Goal: Task Accomplishment & Management: Use online tool/utility

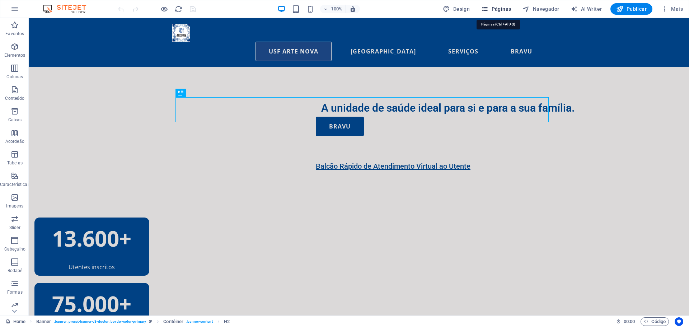
click at [501, 9] on span "Páginas" at bounding box center [497, 8] width 30 height 7
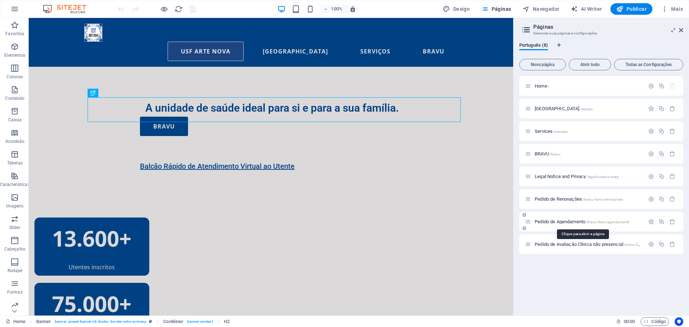
click at [589, 221] on span "/bravu-form/agendamento" at bounding box center [608, 222] width 44 height 4
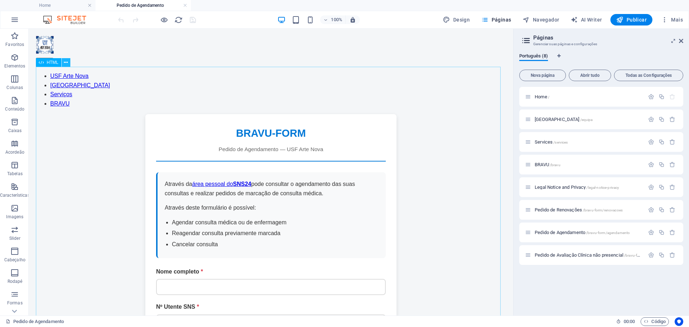
click at [66, 61] on icon at bounding box center [66, 63] width 4 height 8
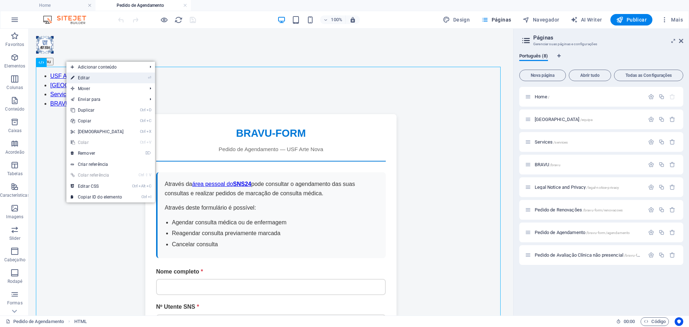
click at [85, 79] on link "⏎ Editar" at bounding box center [97, 78] width 62 height 11
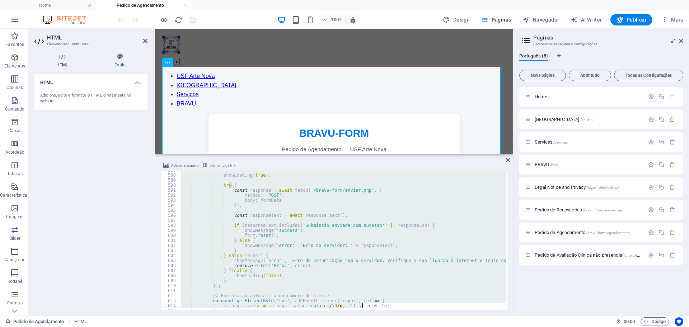
scroll to position [3000, 0]
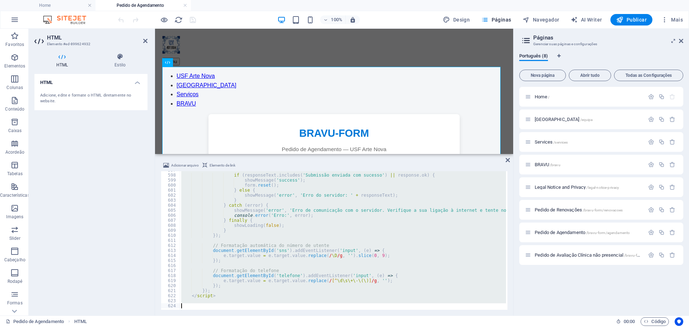
drag, startPoint x: 181, startPoint y: 172, endPoint x: 362, endPoint y: 344, distance: 249.9
click at [362, 327] on html "[DOMAIN_NAME] Home Pedido de Agendamento Favoritos Elementos Colunas Conteúdo C…" at bounding box center [344, 163] width 689 height 327
click at [508, 161] on icon at bounding box center [508, 160] width 4 height 6
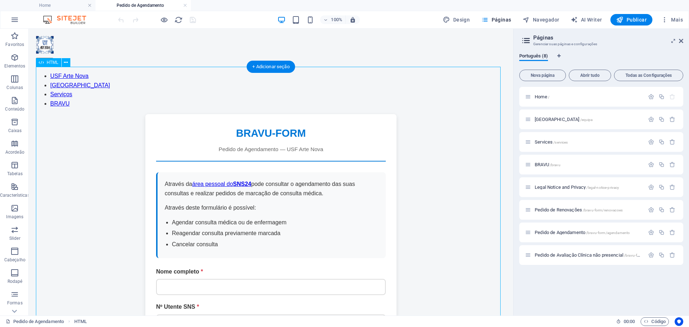
drag, startPoint x: 162, startPoint y: 155, endPoint x: 195, endPoint y: 166, distance: 34.4
drag, startPoint x: 166, startPoint y: 155, endPoint x: 180, endPoint y: 158, distance: 14.4
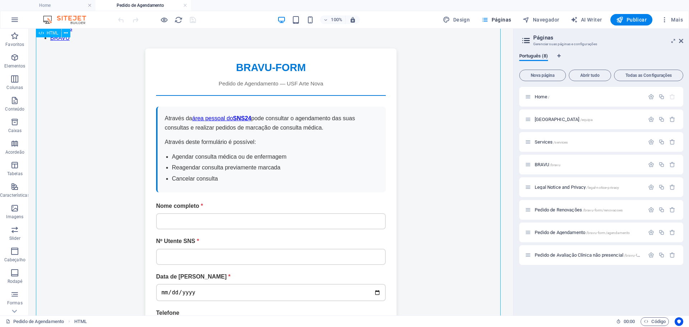
scroll to position [0, 0]
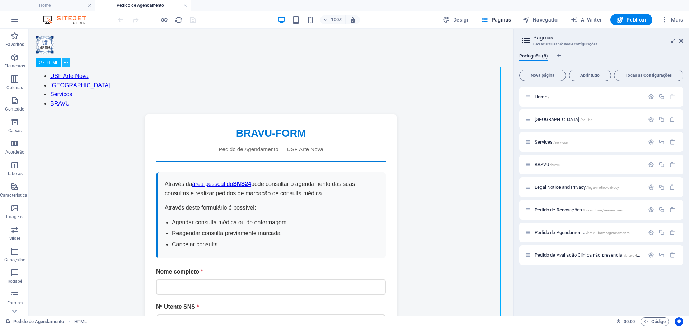
click at [66, 63] on icon at bounding box center [66, 63] width 4 height 8
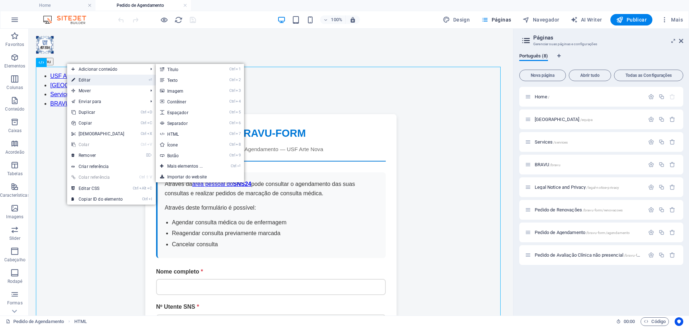
click at [94, 80] on link "⏎ Editar" at bounding box center [98, 80] width 62 height 11
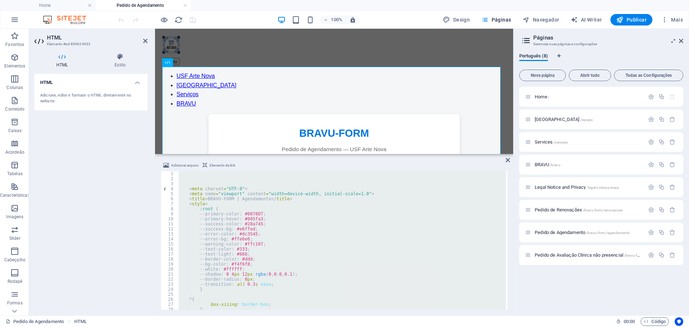
click at [203, 171] on div "Adicionar arquivo Elemento de link" at bounding box center [334, 166] width 347 height 10
click at [191, 175] on div "< meta charset = "UTF-8" > < meta name = "viewport" content = "width=device-wid…" at bounding box center [341, 240] width 329 height 139
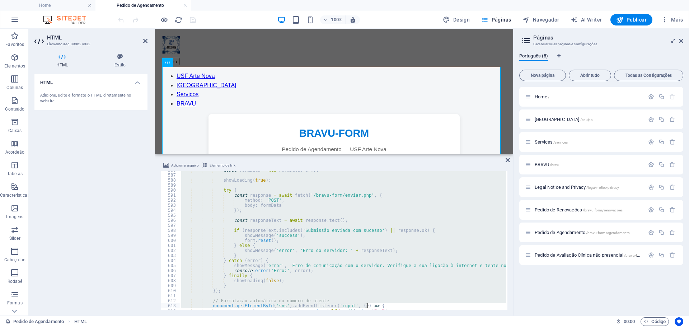
scroll to position [3000, 0]
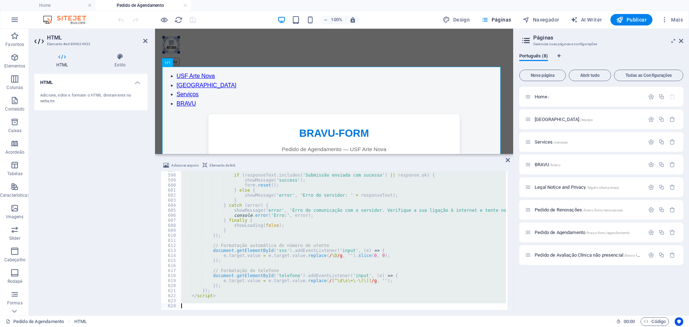
drag, startPoint x: 186, startPoint y: 174, endPoint x: 452, endPoint y: 344, distance: 316.0
click at [452, 327] on html "[DOMAIN_NAME] Home Pedido de Agendamento Favoritos Elementos Colunas Conteúdo C…" at bounding box center [344, 163] width 689 height 327
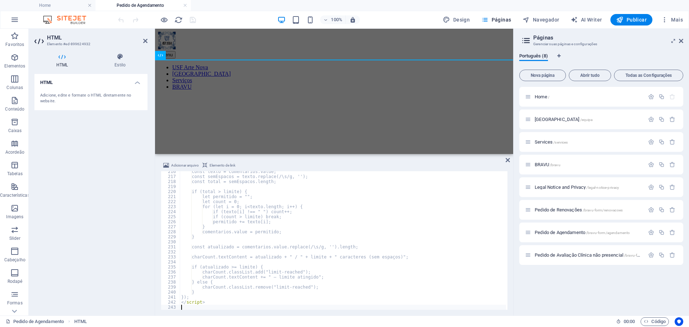
scroll to position [1083, 0]
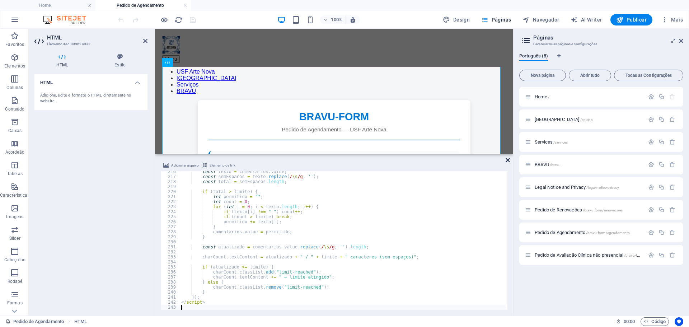
click at [506, 161] on icon at bounding box center [508, 160] width 4 height 6
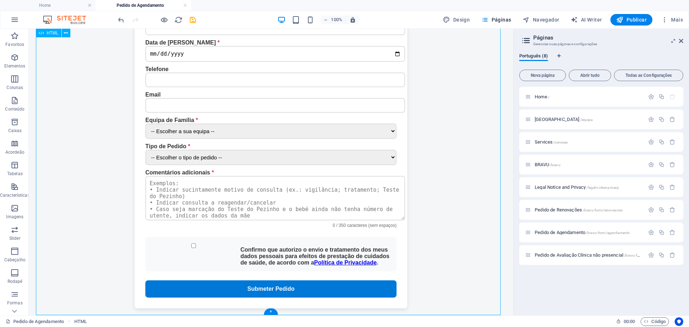
scroll to position [373, 0]
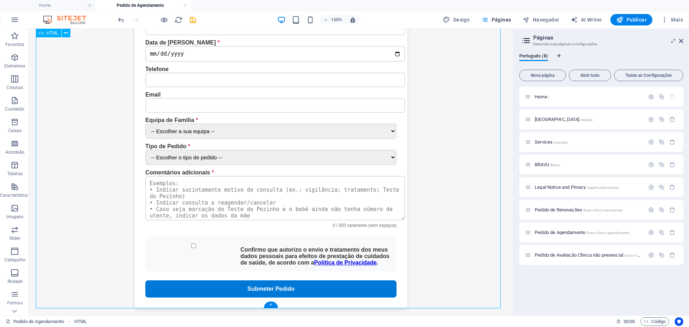
drag, startPoint x: 238, startPoint y: 217, endPoint x: 255, endPoint y: 219, distance: 17.0
click at [255, 219] on div "BRAVU-FORM | Agendamento BRAVU-FORM Pedido de Agendamento — USF Arte Nova Atrav…" at bounding box center [271, 68] width 470 height 480
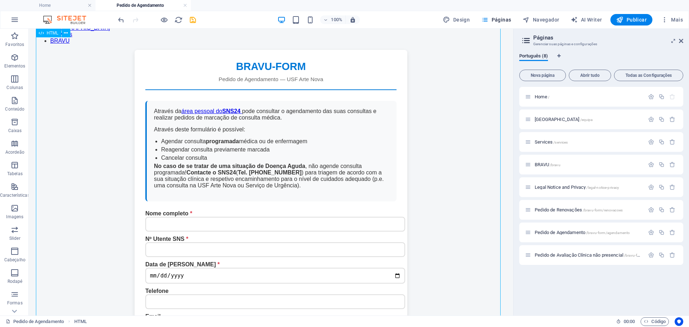
click at [70, 90] on div "BRAVU-FORM | Agendamento BRAVU-FORM Pedido de Agendamento — USF Arte Nova Atrav…" at bounding box center [271, 290] width 470 height 480
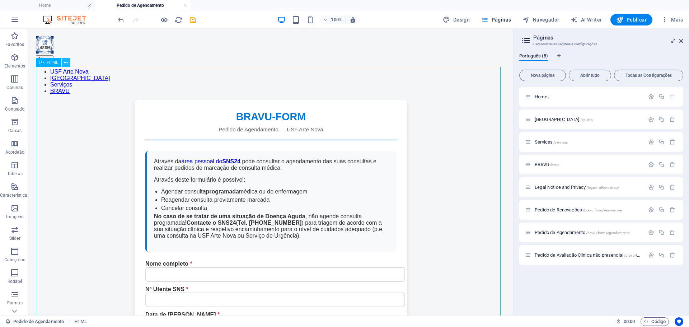
click at [66, 62] on icon at bounding box center [66, 63] width 4 height 8
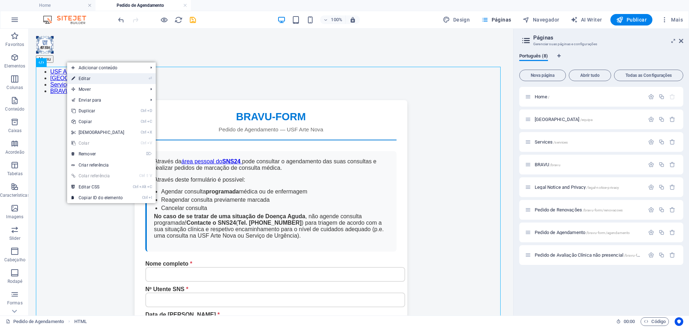
click at [100, 80] on link "⏎ Editar" at bounding box center [98, 78] width 62 height 11
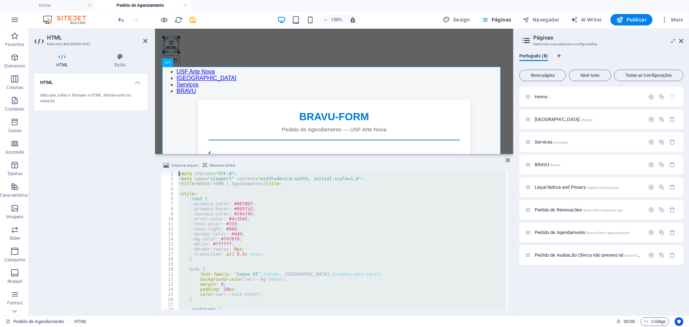
drag, startPoint x: 202, startPoint y: 306, endPoint x: 102, endPoint y: -43, distance: 363.4
click at [102, 0] on html "[DOMAIN_NAME] Home Pedido de Agendamento Favoritos Elementos Colunas Conteúdo C…" at bounding box center [344, 163] width 689 height 327
type textarea "<meta charset="UTF-8"> <meta name="viewport" content="width=device-width, initi…"
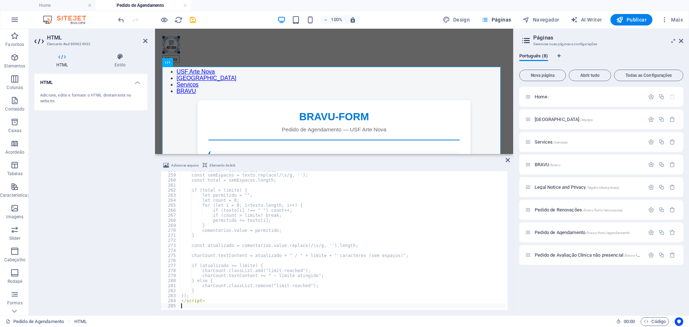
scroll to position [1296, 0]
click at [510, 161] on icon at bounding box center [508, 160] width 4 height 6
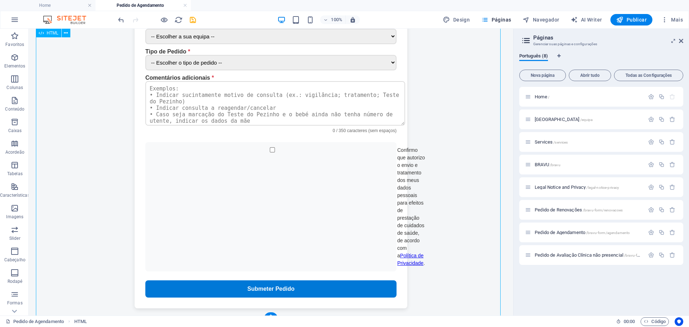
scroll to position [467, 0]
click at [315, 139] on div "BRAVU-FORM | Agendamento BRAVU-FORM Pedido de Agendamento — USF Arte Nova Atrav…" at bounding box center [271, 17] width 470 height 582
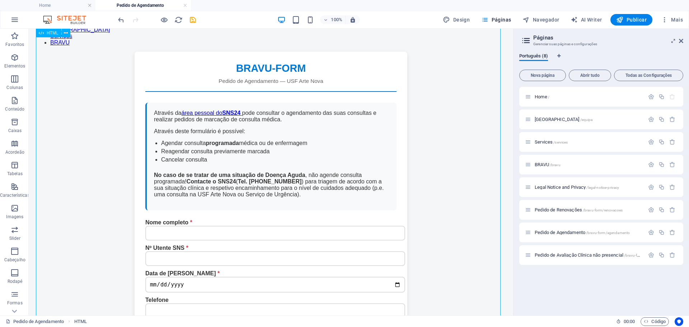
scroll to position [0, 0]
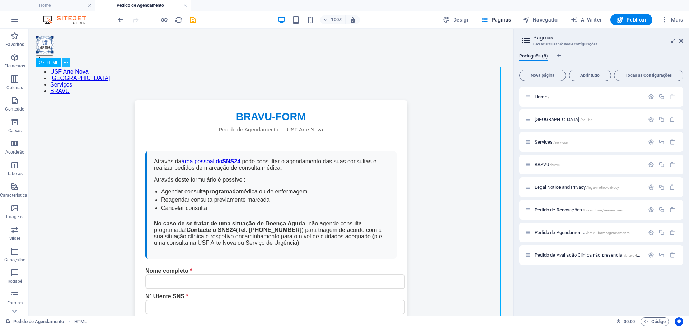
click at [66, 62] on icon at bounding box center [66, 63] width 4 height 8
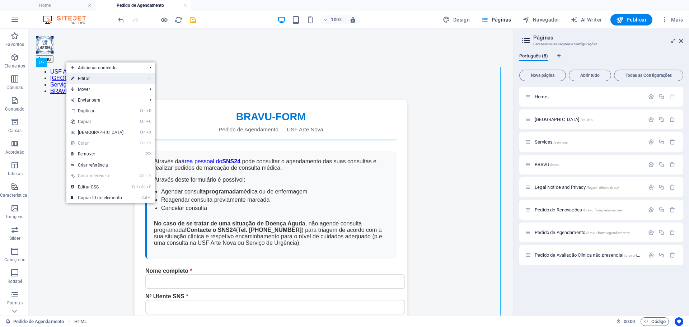
click at [101, 78] on link "⏎ Editar" at bounding box center [97, 78] width 62 height 11
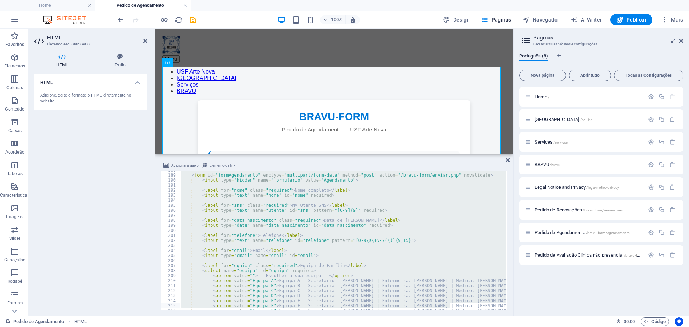
scroll to position [1296, 0]
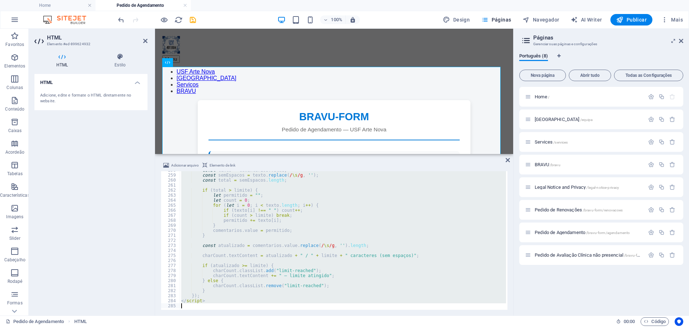
drag, startPoint x: 180, startPoint y: 175, endPoint x: 449, endPoint y: 344, distance: 318.5
click at [449, 327] on html "[DOMAIN_NAME] Home Pedido de Agendamento Favoritos Elementos Colunas Conteúdo C…" at bounding box center [344, 163] width 689 height 327
type textarea "</script>"
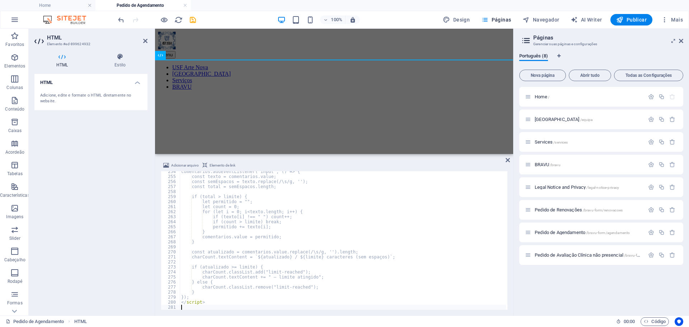
scroll to position [1274, 0]
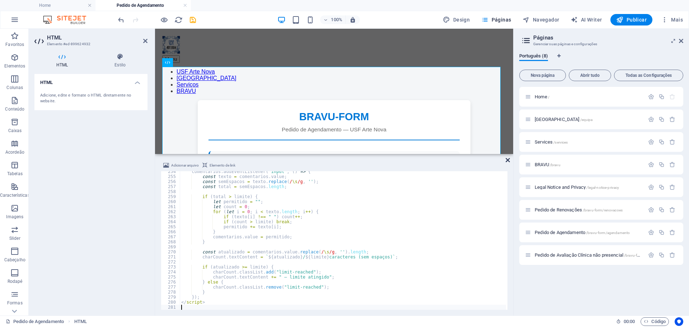
click at [507, 158] on icon at bounding box center [508, 160] width 4 height 6
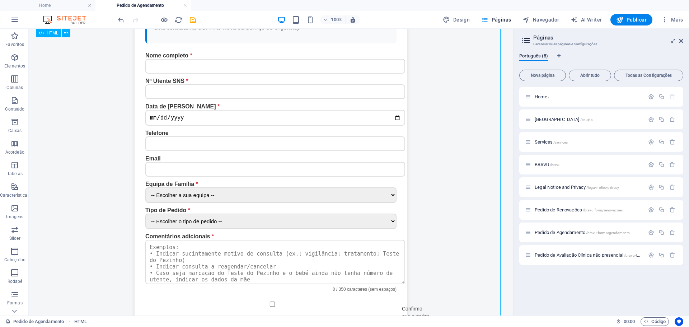
scroll to position [0, 0]
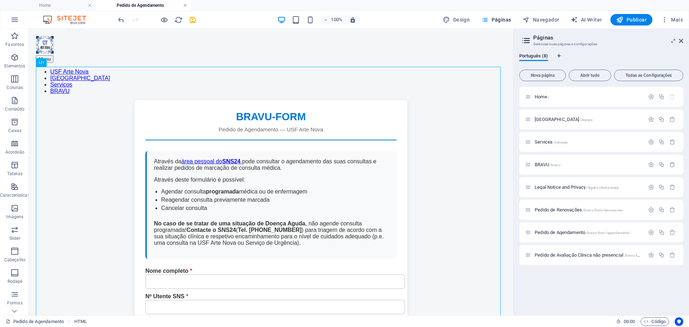
click at [187, 6] on link at bounding box center [185, 5] width 4 height 7
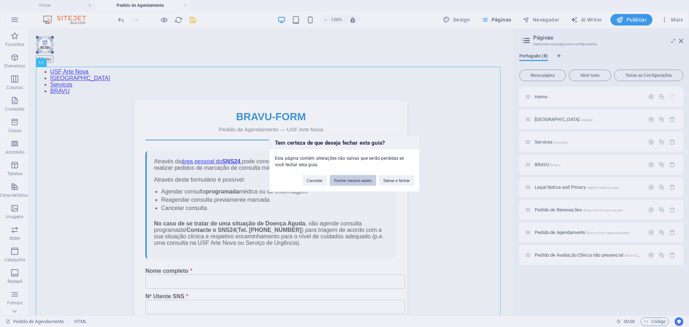
click at [345, 180] on button "Fechar mesmo assim" at bounding box center [353, 180] width 46 height 11
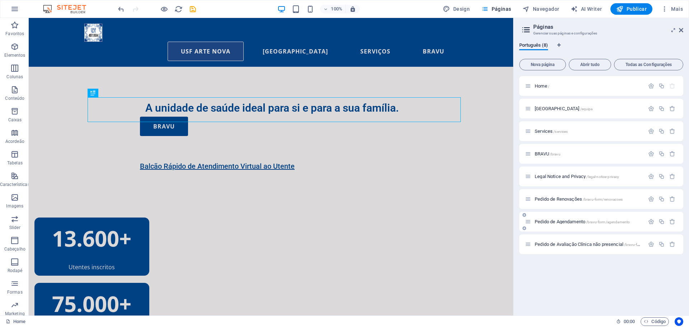
click at [574, 220] on span "Pedido de Agendamento /bravu-form/agendamento" at bounding box center [582, 221] width 95 height 5
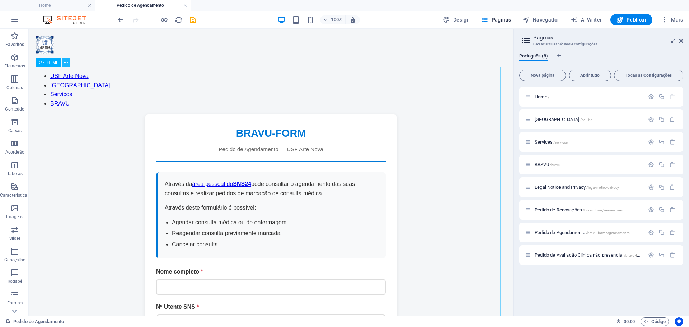
click at [68, 62] on icon at bounding box center [66, 63] width 4 height 8
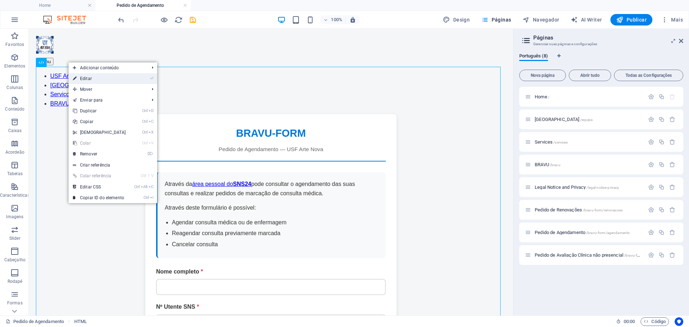
click at [107, 80] on link "⏎ Editar" at bounding box center [100, 78] width 62 height 11
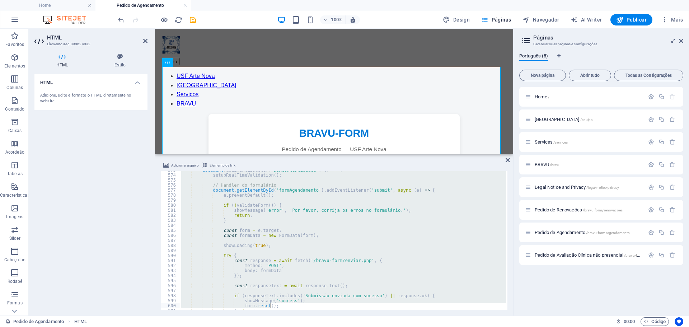
scroll to position [3000, 0]
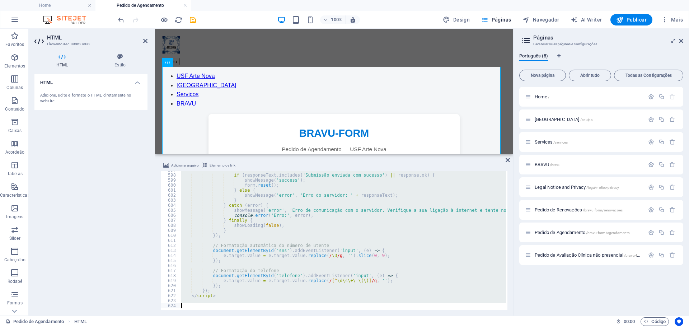
drag, startPoint x: 183, startPoint y: 172, endPoint x: 448, endPoint y: 344, distance: 316.2
click at [448, 327] on html "[DOMAIN_NAME] Home Pedido de Agendamento Favoritos Elementos Colunas Conteúdo C…" at bounding box center [344, 163] width 689 height 327
type textarea "}"
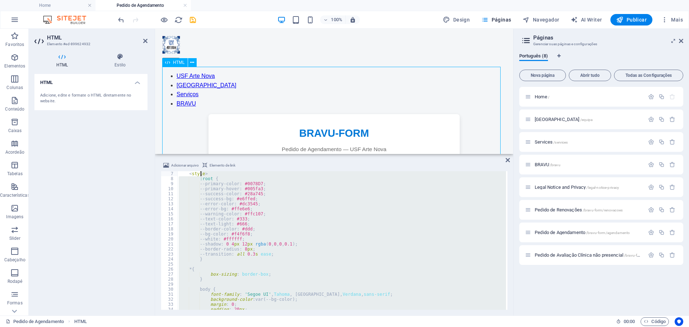
scroll to position [0, 0]
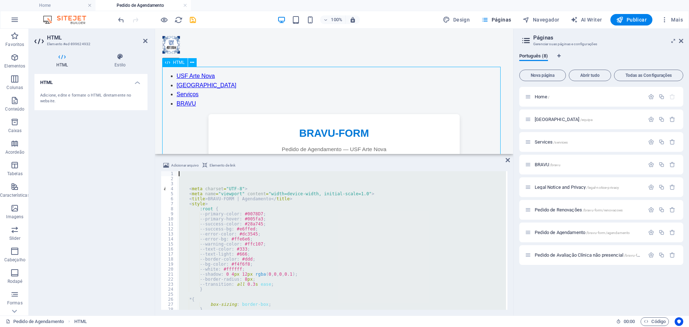
drag, startPoint x: 377, startPoint y: 333, endPoint x: 194, endPoint y: 99, distance: 296.4
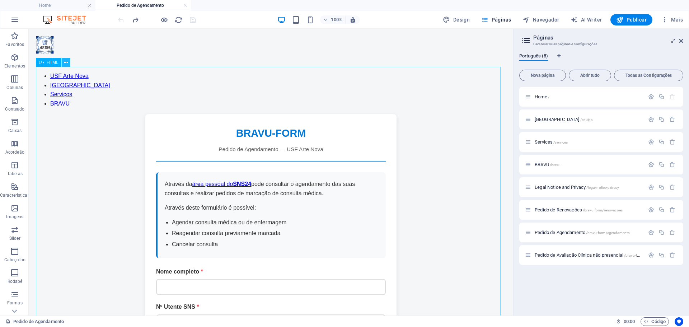
click at [66, 64] on icon at bounding box center [66, 63] width 4 height 8
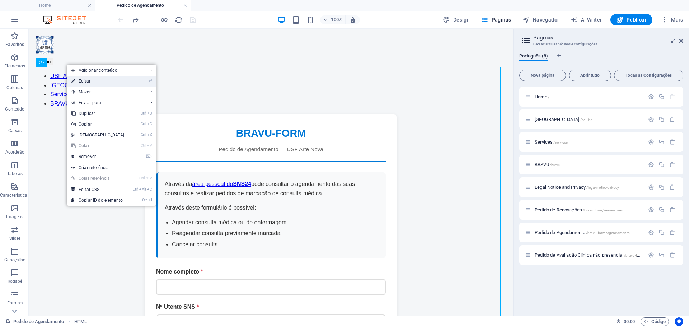
click at [100, 84] on link "⏎ Editar" at bounding box center [98, 81] width 62 height 11
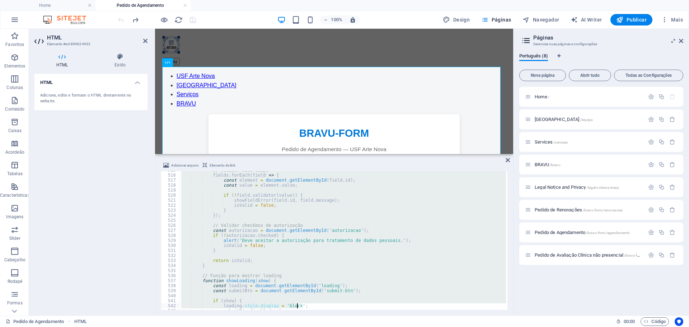
scroll to position [3000, 0]
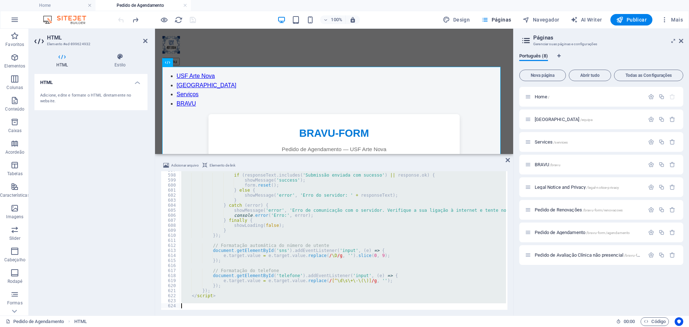
drag, startPoint x: 188, startPoint y: 178, endPoint x: 385, endPoint y: 344, distance: 257.1
click at [385, 327] on html "[DOMAIN_NAME] Home Pedido de Agendamento Favoritos Elementos Colunas Conteúdo C…" at bounding box center [344, 163] width 689 height 327
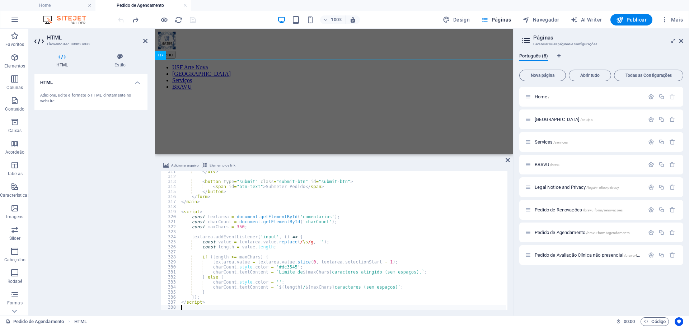
scroll to position [1561, 0]
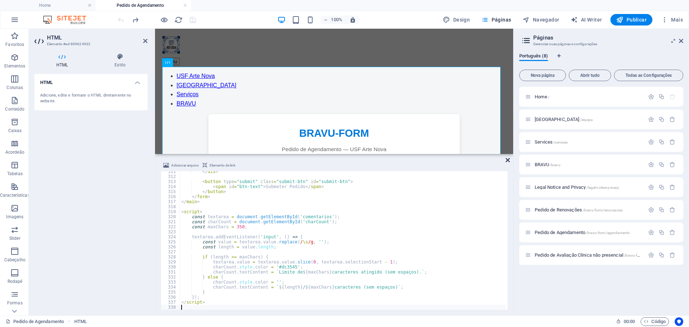
click at [508, 159] on icon at bounding box center [508, 160] width 4 height 6
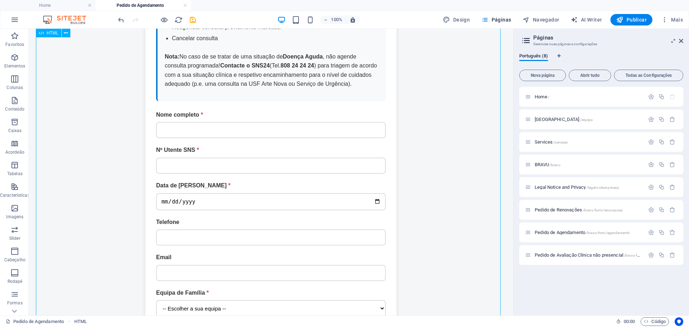
scroll to position [0, 0]
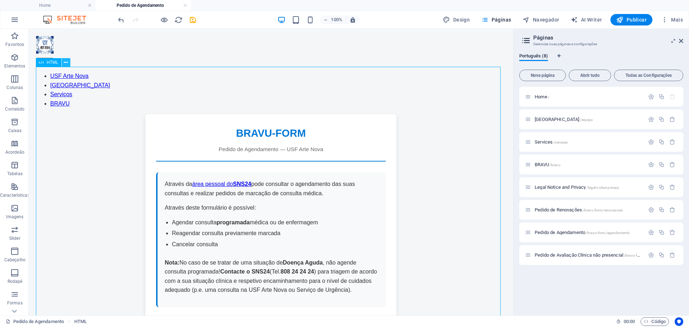
click at [66, 62] on icon at bounding box center [66, 63] width 4 height 8
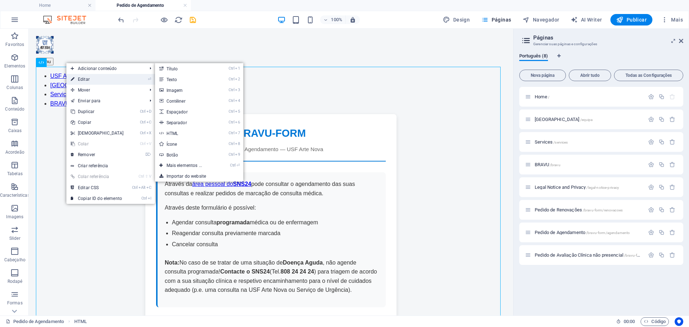
click at [112, 81] on link "⏎ Editar" at bounding box center [97, 79] width 62 height 11
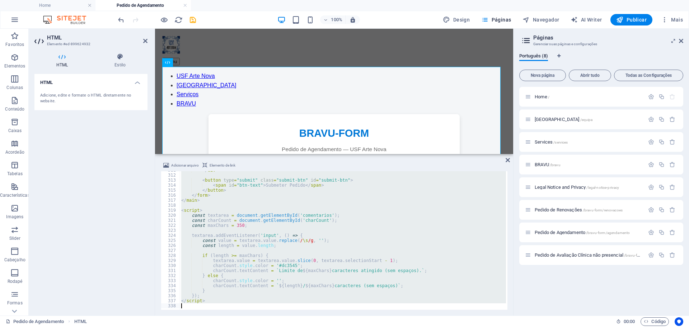
scroll to position [1562, 0]
drag, startPoint x: 180, startPoint y: 173, endPoint x: 325, endPoint y: 344, distance: 223.9
click at [325, 327] on html "[DOMAIN_NAME] Home Pedido de Agendamento Favoritos Elementos Colunas Conteúdo C…" at bounding box center [344, 163] width 689 height 327
type textarea "</script>"
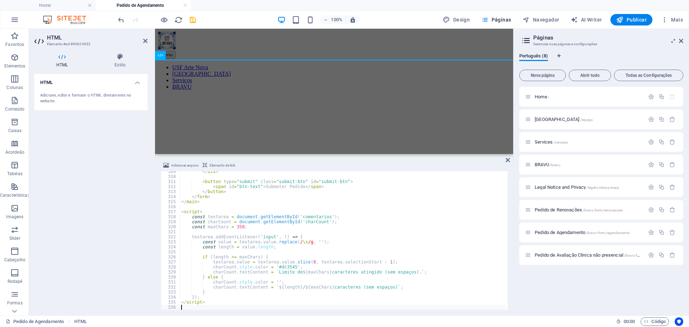
scroll to position [1550, 0]
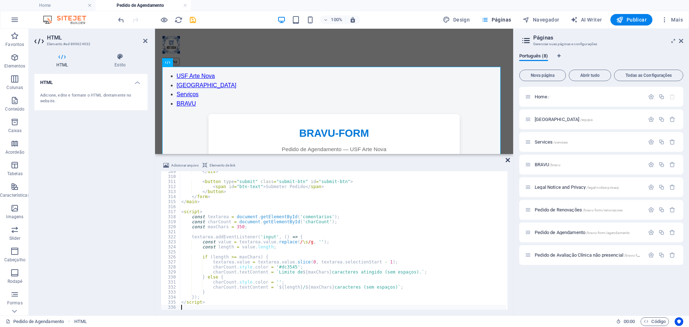
click at [508, 161] on icon at bounding box center [508, 160] width 4 height 6
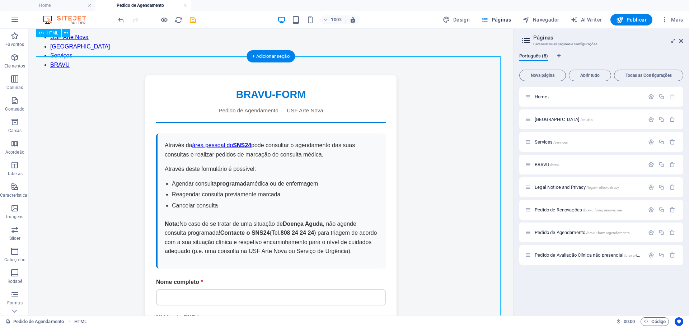
scroll to position [0, 0]
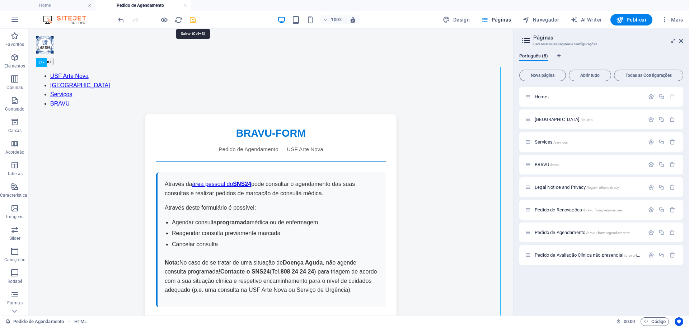
click at [191, 20] on icon "save" at bounding box center [193, 20] width 8 height 8
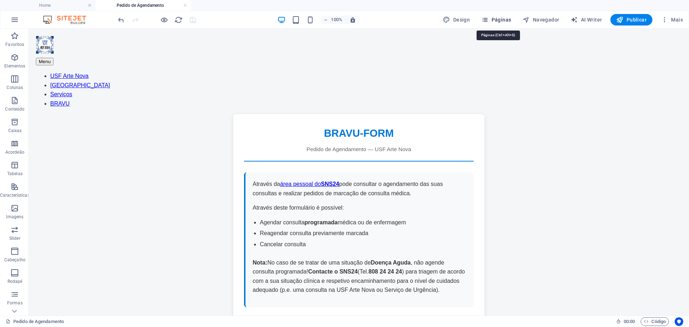
click at [501, 19] on span "Páginas" at bounding box center [497, 19] width 30 height 7
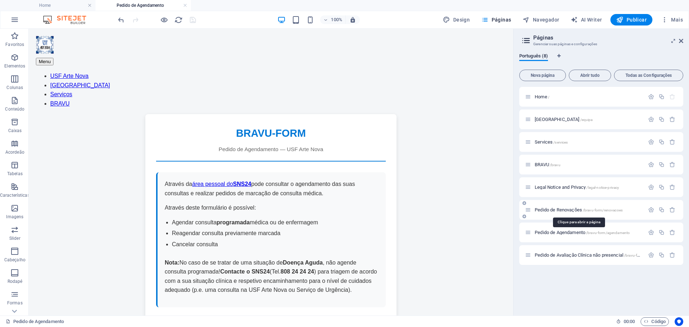
click at [580, 209] on span "Pedido de Renovações /bravu-form/renovacoes" at bounding box center [579, 209] width 88 height 5
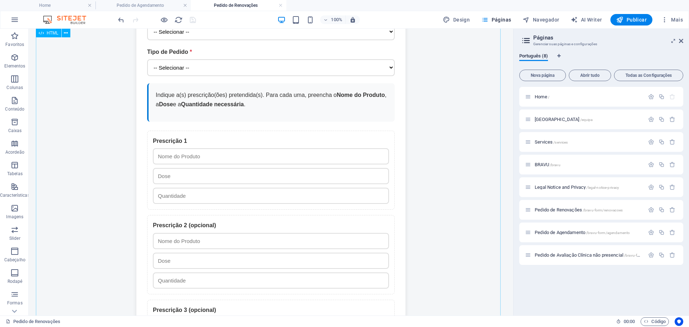
scroll to position [395, 0]
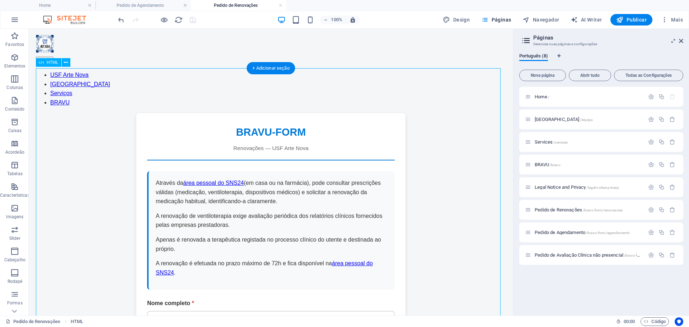
scroll to position [0, 0]
click at [67, 62] on icon at bounding box center [66, 63] width 4 height 8
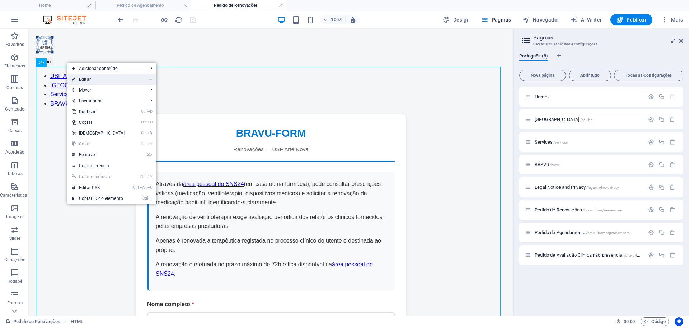
click at [122, 78] on link "⏎ Editar" at bounding box center [99, 79] width 62 height 11
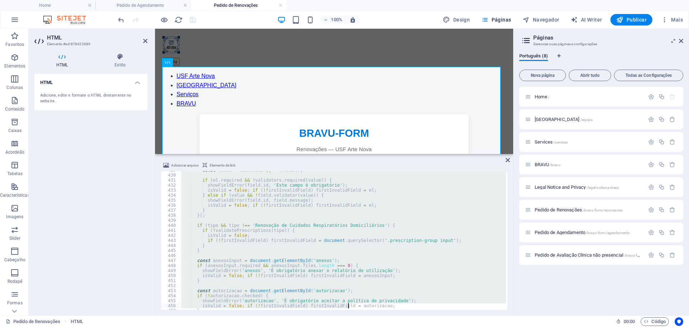
scroll to position [2587, 0]
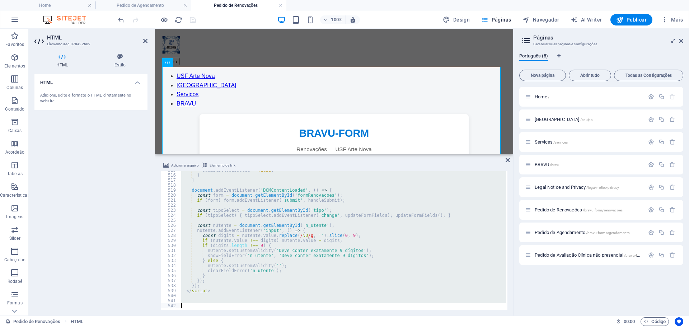
drag, startPoint x: 183, startPoint y: 173, endPoint x: 348, endPoint y: 344, distance: 237.7
click at [348, 327] on html "[DOMAIN_NAME] Home Pedido de Agendamento Pedido de Renovações Favoritos Element…" at bounding box center [344, 163] width 689 height 327
type textarea "if (nUtente.value !== digits) nUtente.value = digits;"
type textarea "nUtente.setCustomValidity('');"
drag, startPoint x: 183, startPoint y: 178, endPoint x: 394, endPoint y: 344, distance: 268.5
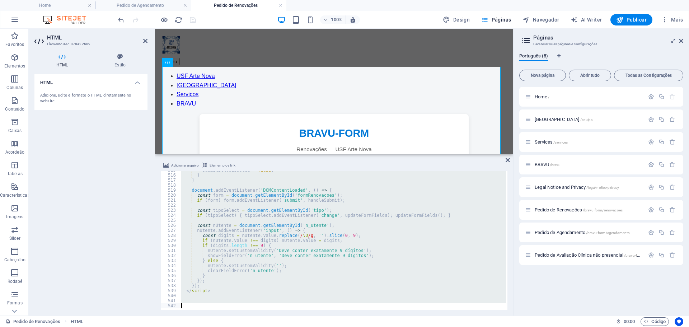
click at [394, 327] on html "[DOMAIN_NAME] Home Pedido de Agendamento Pedido de Renovações Favoritos Element…" at bounding box center [344, 163] width 689 height 327
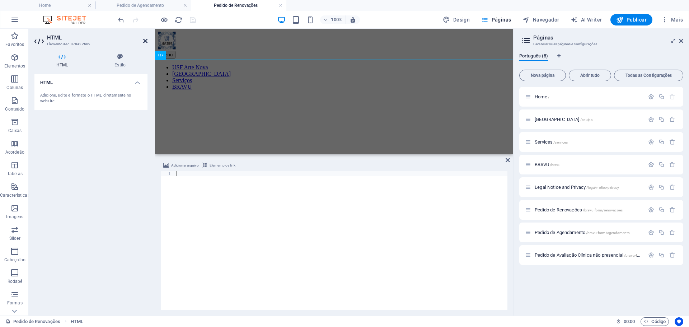
click at [146, 39] on icon at bounding box center [145, 41] width 4 height 6
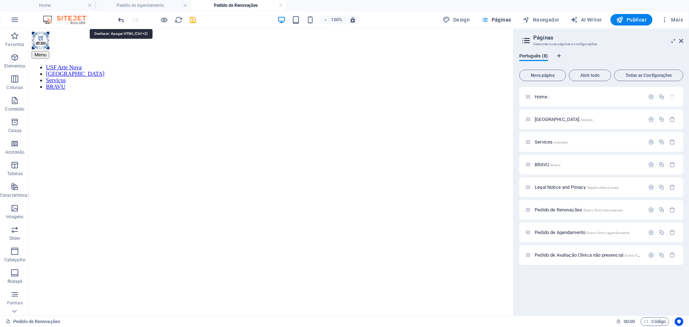
click at [118, 18] on icon "undo" at bounding box center [121, 20] width 8 height 8
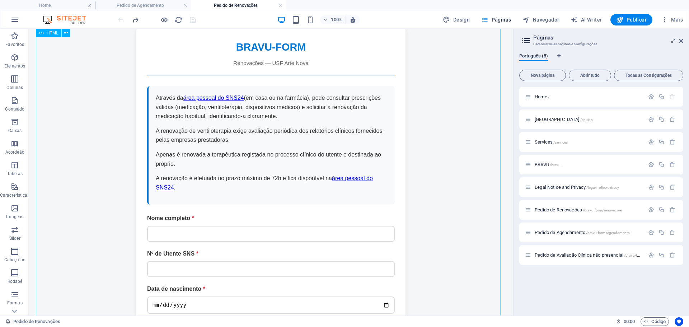
scroll to position [0, 0]
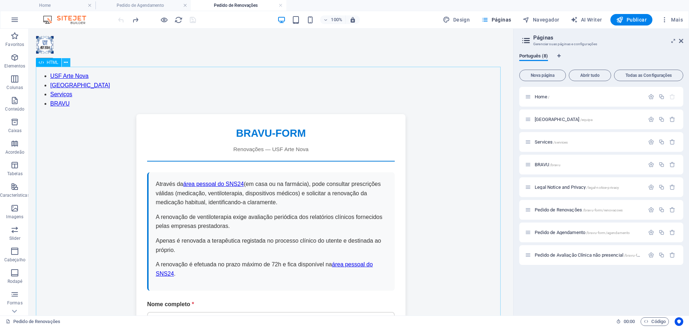
click at [67, 62] on icon at bounding box center [66, 63] width 4 height 8
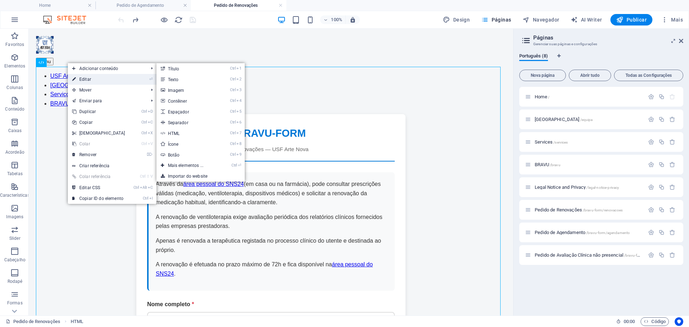
click at [94, 80] on link "⏎ Editar" at bounding box center [99, 79] width 62 height 11
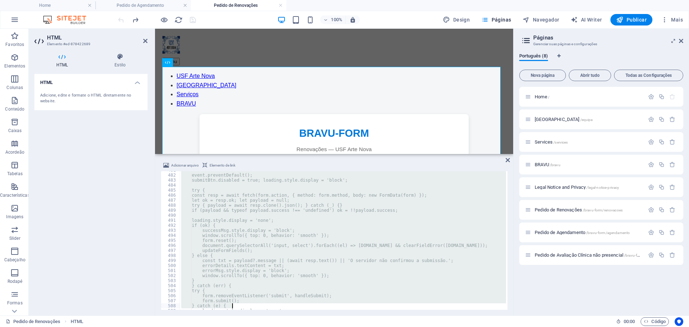
scroll to position [2587, 0]
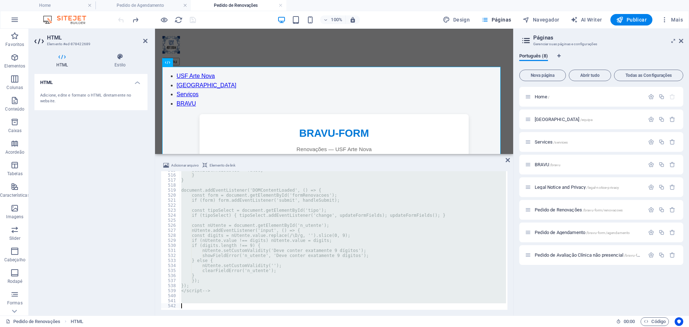
drag, startPoint x: 184, startPoint y: 173, endPoint x: 366, endPoint y: 344, distance: 249.7
click at [366, 327] on html "[DOMAIN_NAME] Home Pedido de Agendamento Pedido de Renovações Favoritos Element…" at bounding box center [344, 163] width 689 height 327
type textarea "const nUtente = document.getElementById('n_utente');"
type textarea "}"
drag, startPoint x: 182, startPoint y: 183, endPoint x: 348, endPoint y: 344, distance: 231.3
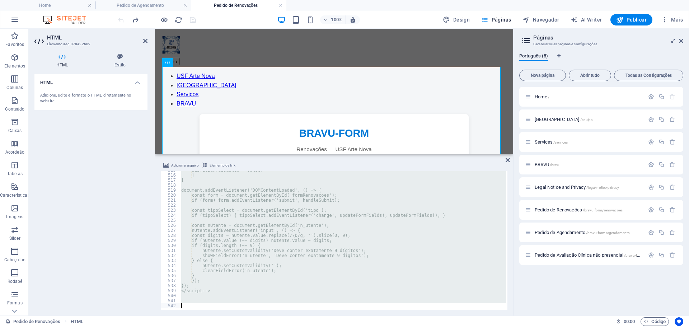
click at [348, 327] on html "[DOMAIN_NAME] Home Pedido de Agendamento Pedido de Renovações Favoritos Element…" at bounding box center [344, 163] width 689 height 327
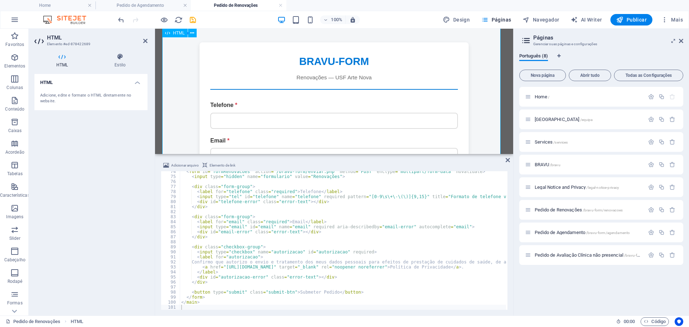
scroll to position [0, 0]
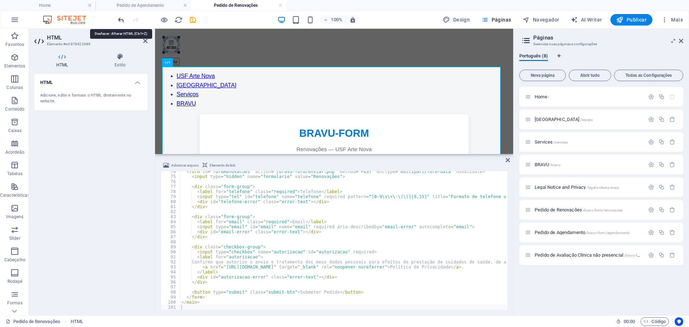
click at [122, 18] on icon "undo" at bounding box center [121, 20] width 8 height 8
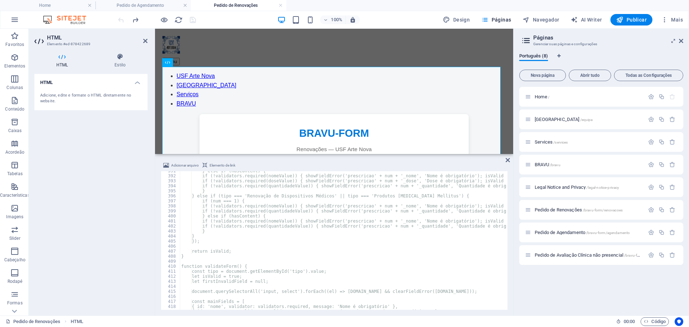
scroll to position [2157, 0]
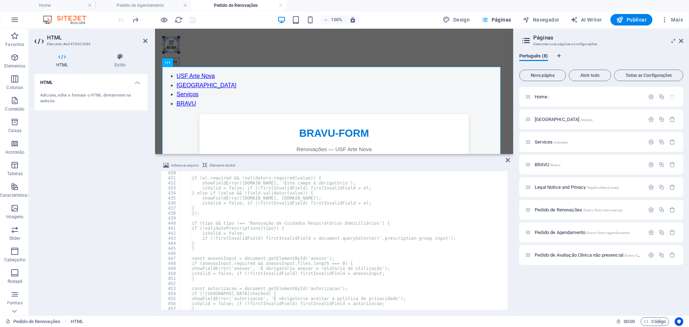
drag, startPoint x: 508, startPoint y: 282, endPoint x: 509, endPoint y: 309, distance: 27.7
click at [509, 309] on div "Adicionar arquivo Elemento de link 430 431 432 433 434 435 436 437 438 439 440 …" at bounding box center [334, 235] width 358 height 160
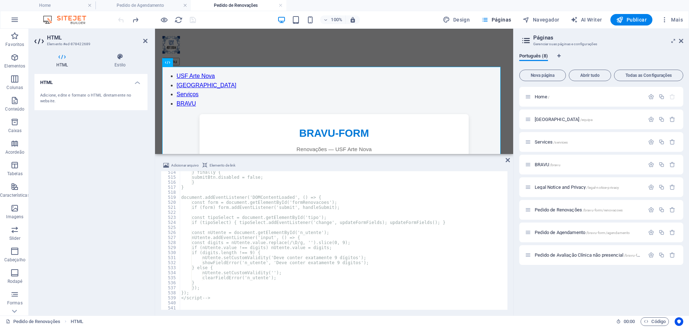
scroll to position [2587, 0]
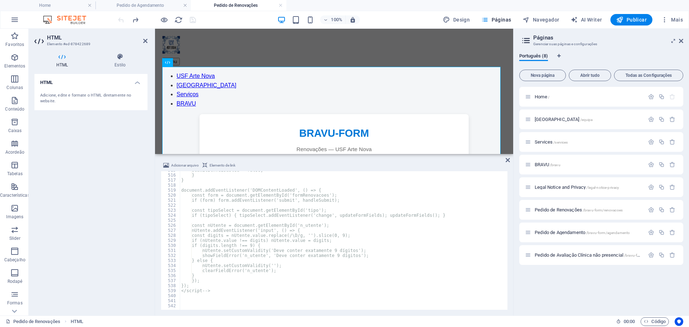
click at [208, 304] on div "submitBtn.disabled = false; } } document.addEventListener('DOMContentLoaded', (…" at bounding box center [578, 241] width 796 height 147
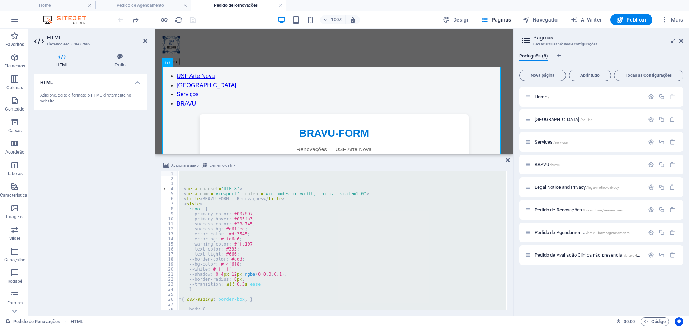
scroll to position [0, 0]
drag, startPoint x: 363, startPoint y: 333, endPoint x: 157, endPoint y: 74, distance: 330.1
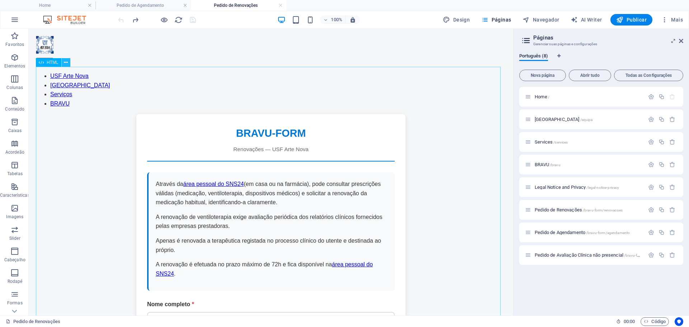
click at [66, 61] on icon at bounding box center [66, 63] width 4 height 8
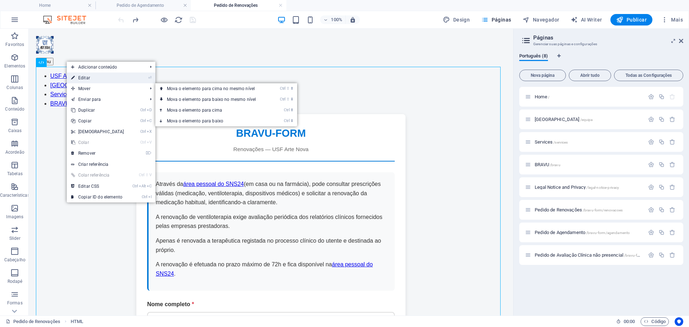
click at [110, 79] on link "⏎ Editar" at bounding box center [98, 78] width 62 height 11
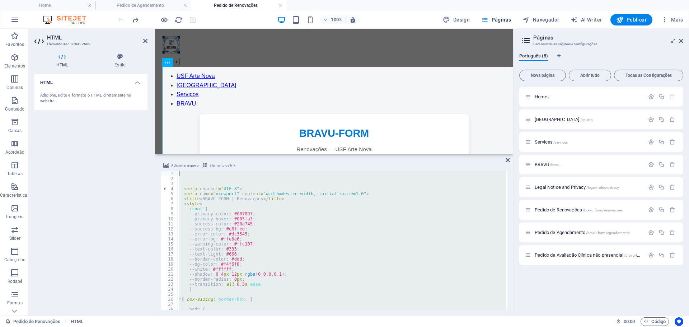
scroll to position [2587, 0]
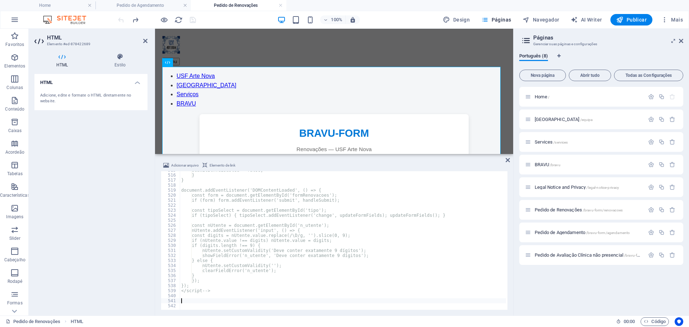
click at [190, 303] on div "submitBtn.disabled = false; } } document.addEventListener('DOMContentLoaded', (…" at bounding box center [578, 241] width 796 height 147
click at [187, 304] on div "submitBtn.disabled = false; } } document.addEventListener('DOMContentLoaded', (…" at bounding box center [578, 241] width 796 height 147
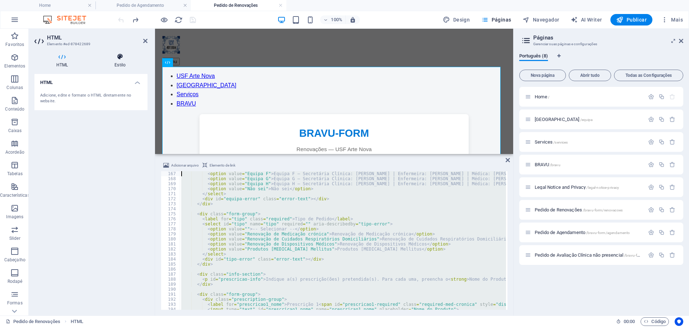
scroll to position [0, 0]
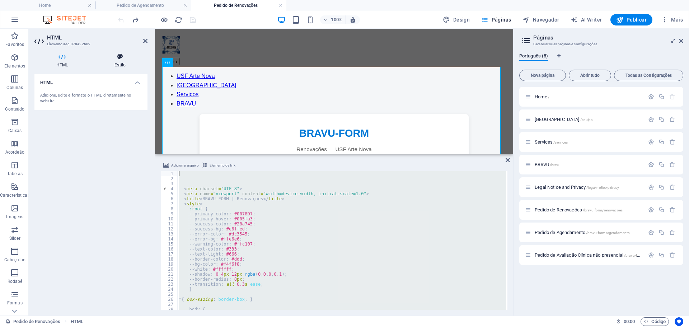
drag, startPoint x: 190, startPoint y: 305, endPoint x: 115, endPoint y: 53, distance: 262.5
click at [115, 53] on div "HTML Elemento #ed-878422689 HTML Estilo HTML Adicione, edite e formate o HTML d…" at bounding box center [271, 172] width 485 height 287
click at [507, 158] on icon at bounding box center [508, 160] width 4 height 6
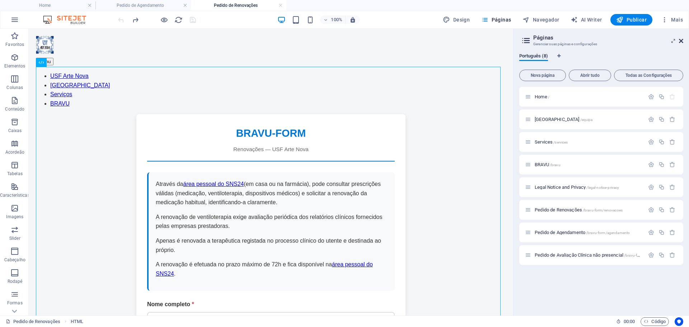
drag, startPoint x: 681, startPoint y: 39, endPoint x: 646, endPoint y: 5, distance: 49.0
click at [681, 39] on icon at bounding box center [681, 41] width 4 height 6
